Goal: Task Accomplishment & Management: Manage account settings

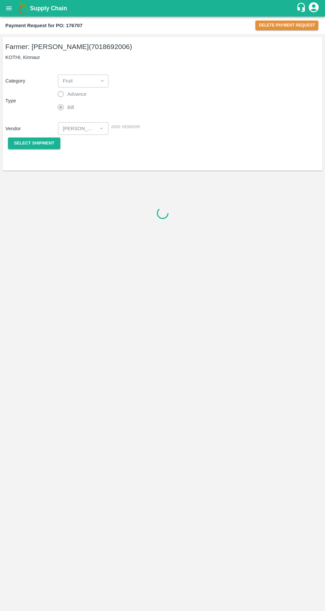
click at [9, 12] on icon "open drawer" at bounding box center [8, 8] width 7 height 7
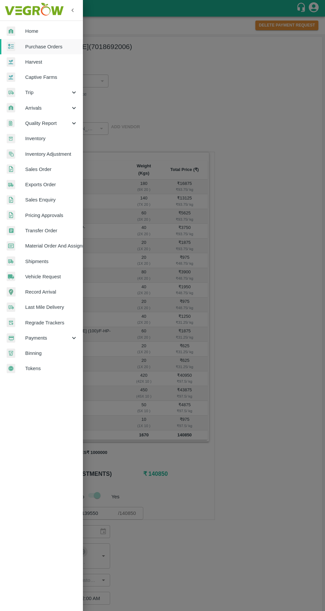
click at [29, 172] on span "Sales Order" at bounding box center [51, 169] width 52 height 7
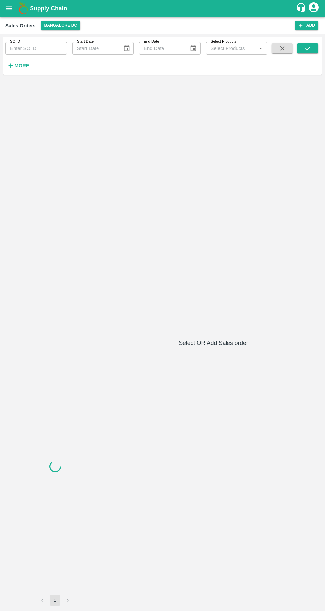
click at [16, 68] on strong "More" at bounding box center [21, 65] width 15 height 5
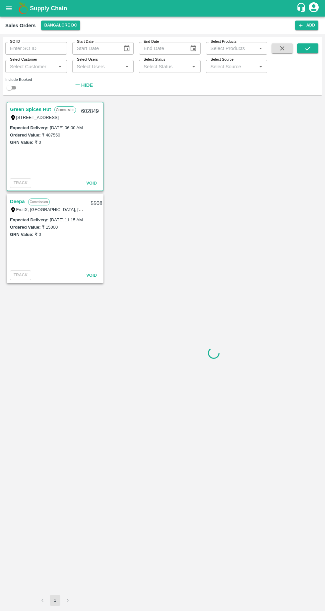
click at [50, 23] on button "Bangalore DC" at bounding box center [60, 26] width 39 height 10
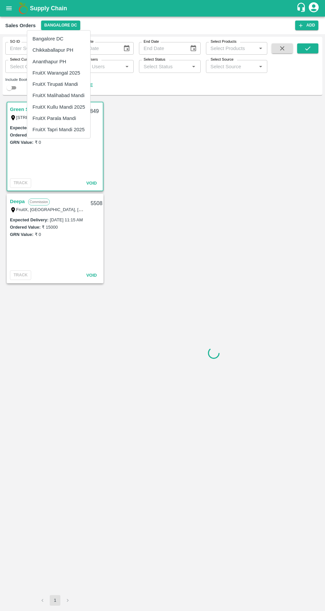
click at [47, 132] on li "FruitX Tapri Mandi 2025" at bounding box center [58, 129] width 63 height 11
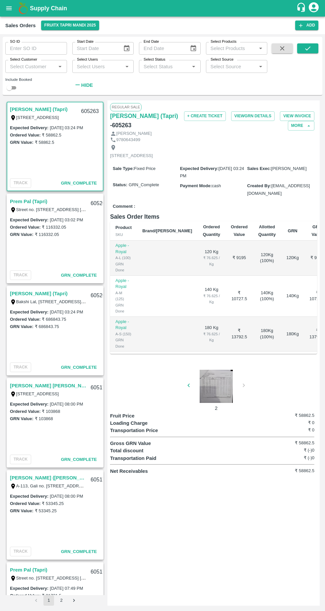
click at [9, 8] on icon "open drawer" at bounding box center [9, 8] width 6 height 4
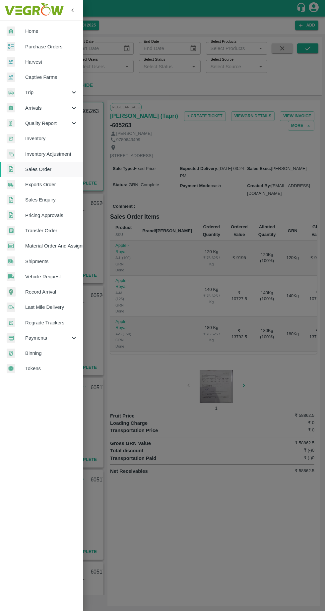
click at [35, 46] on span "Purchase Orders" at bounding box center [51, 46] width 52 height 7
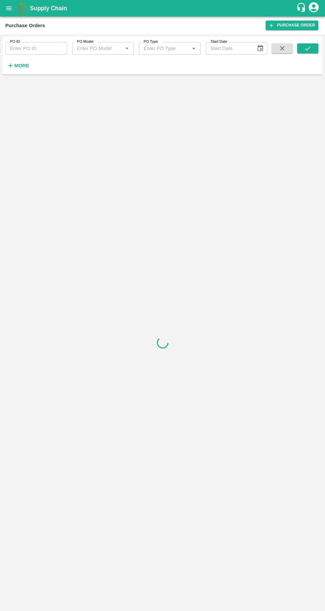
click at [15, 66] on strong "More" at bounding box center [21, 65] width 15 height 5
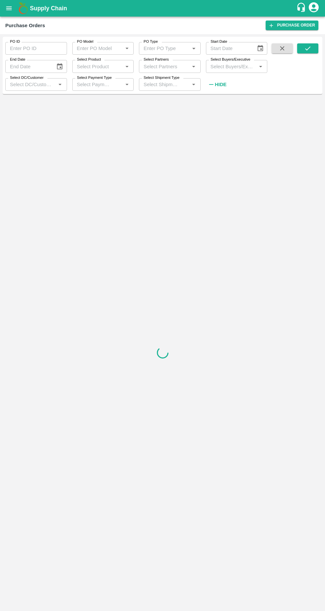
click at [171, 64] on input "Select Partners" at bounding box center [164, 66] width 47 height 9
type input "9805442065"
click at [310, 47] on icon "submit" at bounding box center [307, 48] width 7 height 7
click at [160, 67] on input "Select Partners" at bounding box center [164, 66] width 47 height 9
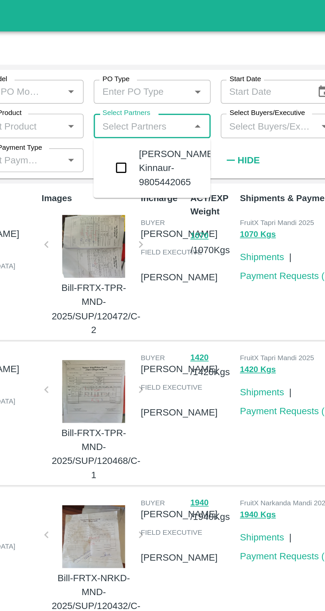
click at [153, 91] on input "checkbox" at bounding box center [153, 88] width 13 height 13
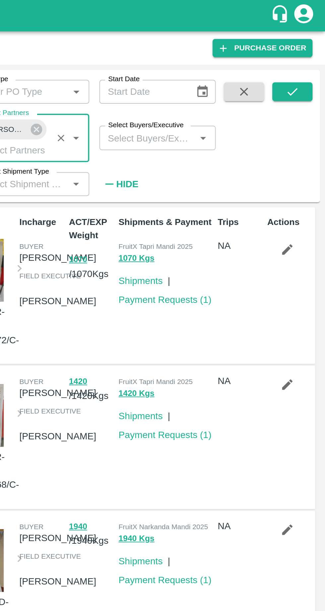
click at [310, 48] on icon "submit" at bounding box center [307, 48] width 7 height 7
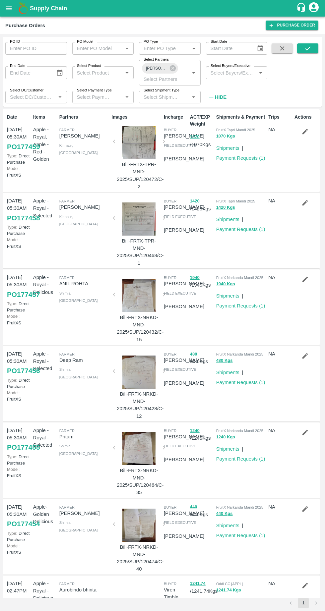
click at [10, 8] on icon "open drawer" at bounding box center [9, 8] width 6 height 4
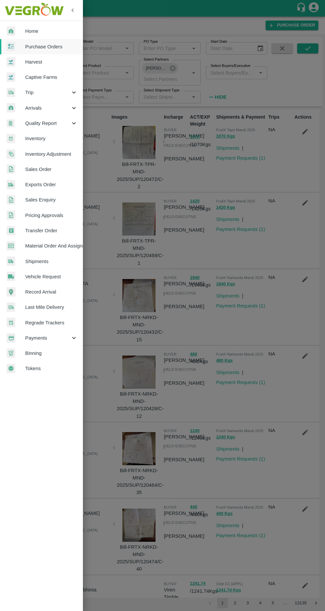
click at [28, 31] on span "Home" at bounding box center [51, 30] width 52 height 7
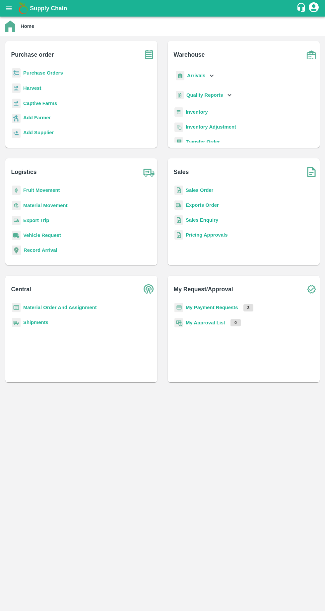
click at [28, 74] on b "Purchase Orders" at bounding box center [43, 72] width 40 height 5
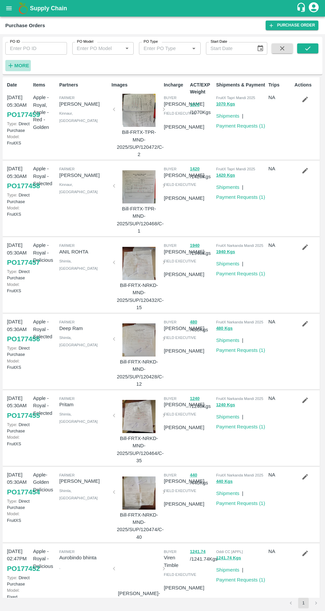
click at [11, 64] on icon "button" at bounding box center [11, 66] width 4 height 4
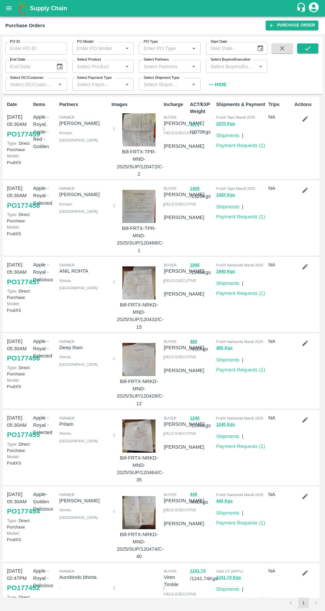
click at [157, 66] on input "Select Partners" at bounding box center [164, 66] width 47 height 9
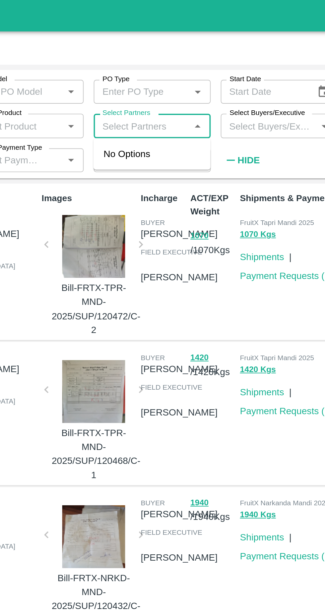
paste input "9805442065"
type input "9805442065"
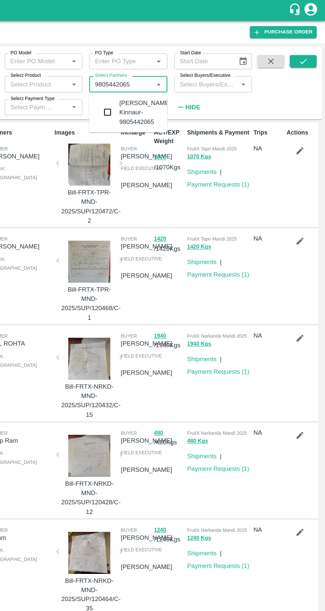
click at [158, 91] on input "checkbox" at bounding box center [153, 88] width 13 height 13
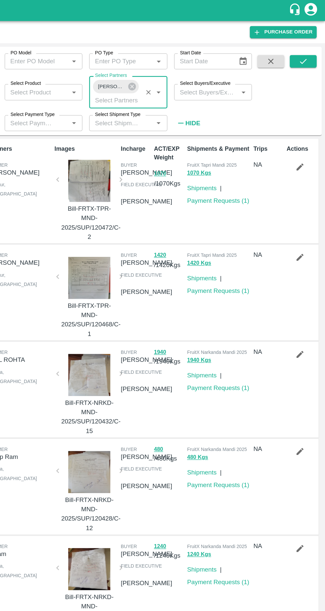
click at [307, 48] on icon "submit" at bounding box center [307, 48] width 7 height 7
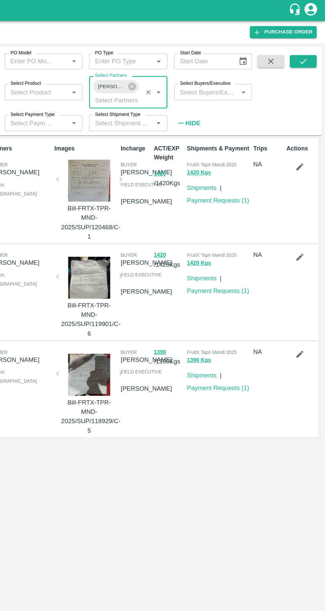
click at [242, 158] on link "Payment Requests ( 1 )" at bounding box center [240, 157] width 49 height 5
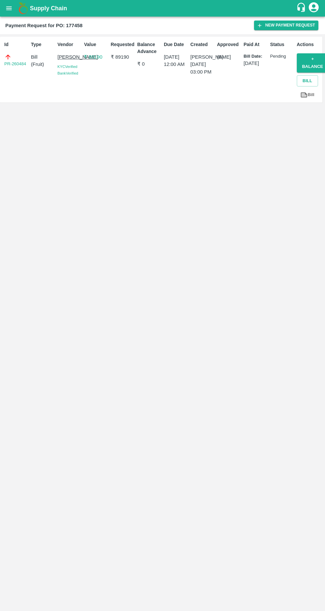
click at [12, 64] on link "PR-260484" at bounding box center [15, 64] width 22 height 7
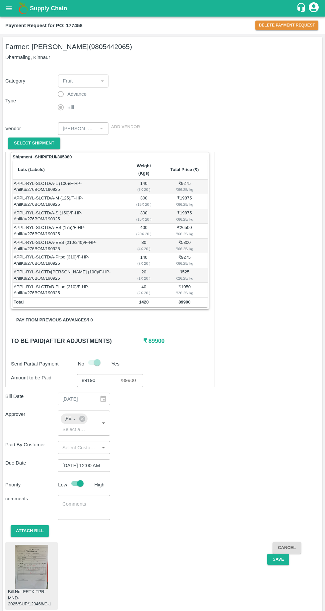
click at [294, 25] on button "Delete Payment Request" at bounding box center [286, 26] width 63 height 10
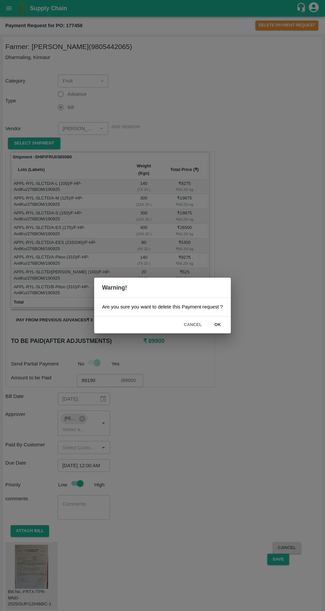
click at [219, 326] on button "ok" at bounding box center [217, 325] width 21 height 12
